Goal: Ask a question: Seek information or help from site administrators or community

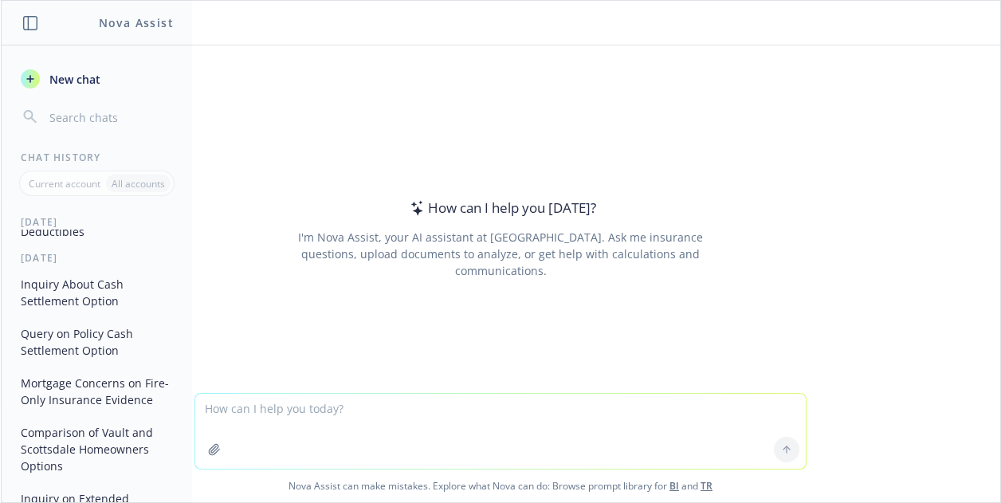
scroll to position [377, 0]
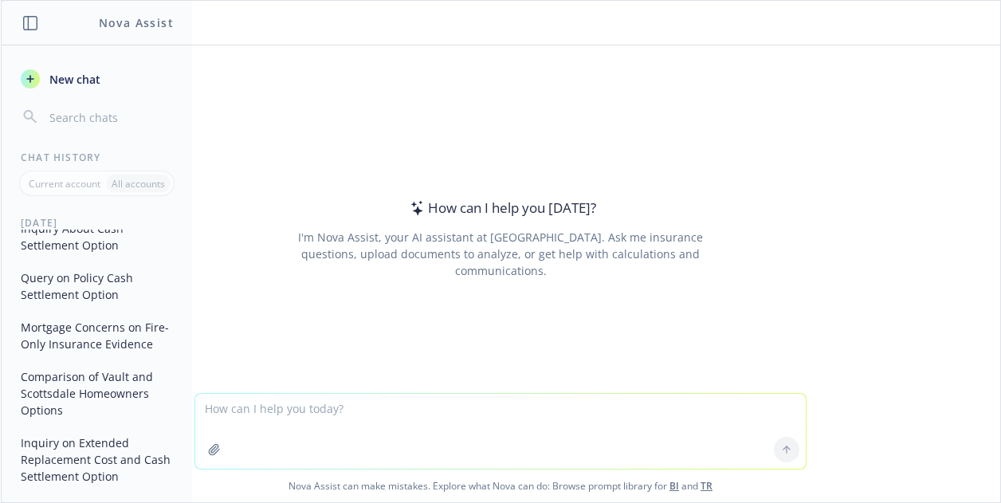
click at [82, 432] on button "Inquiry on Extended Replacement Cost and Cash Settlement Option" at bounding box center [96, 460] width 165 height 60
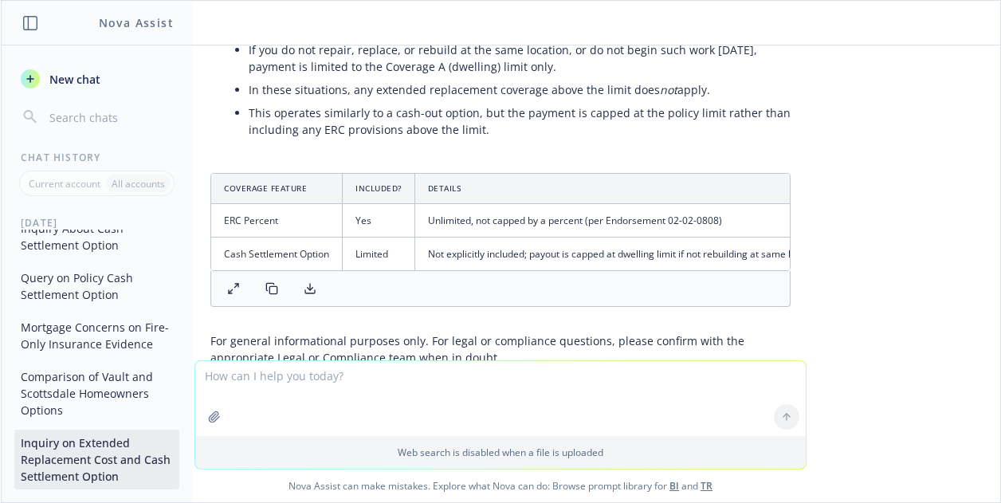
scroll to position [1917, 0]
